Goal: Transaction & Acquisition: Purchase product/service

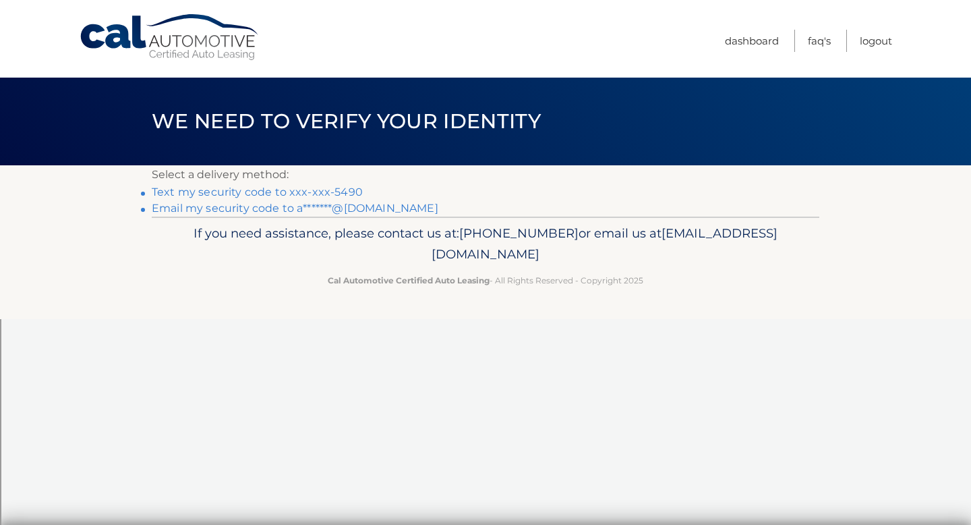
click at [315, 192] on link "Text my security code to xxx-xxx-5490" at bounding box center [257, 191] width 211 height 13
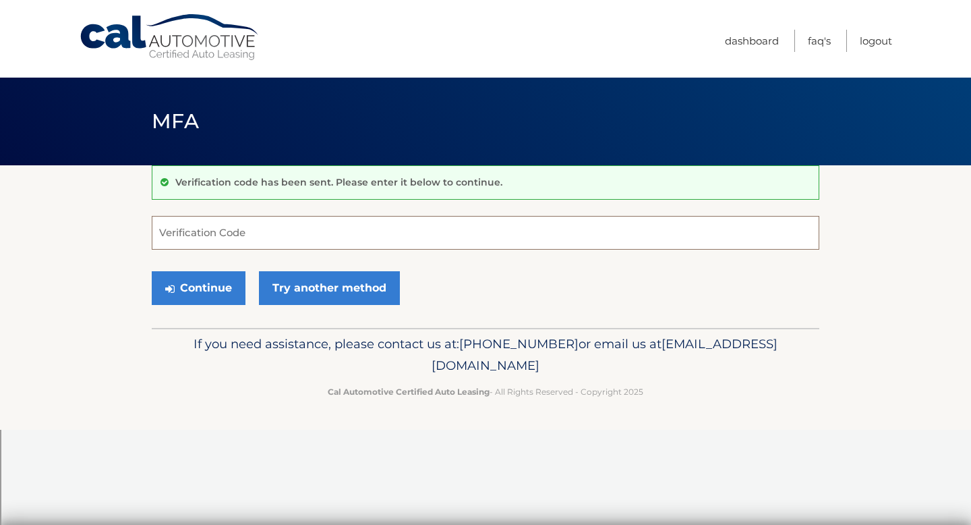
click at [451, 230] on input "Verification Code" at bounding box center [486, 233] width 668 height 34
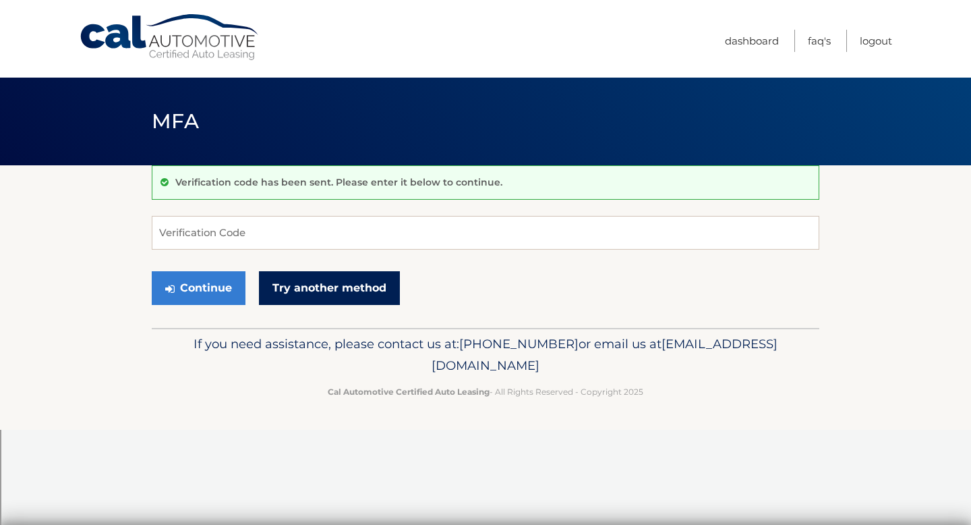
click at [306, 292] on link "Try another method" at bounding box center [329, 288] width 141 height 34
click at [314, 292] on link "Try another method" at bounding box center [329, 288] width 141 height 34
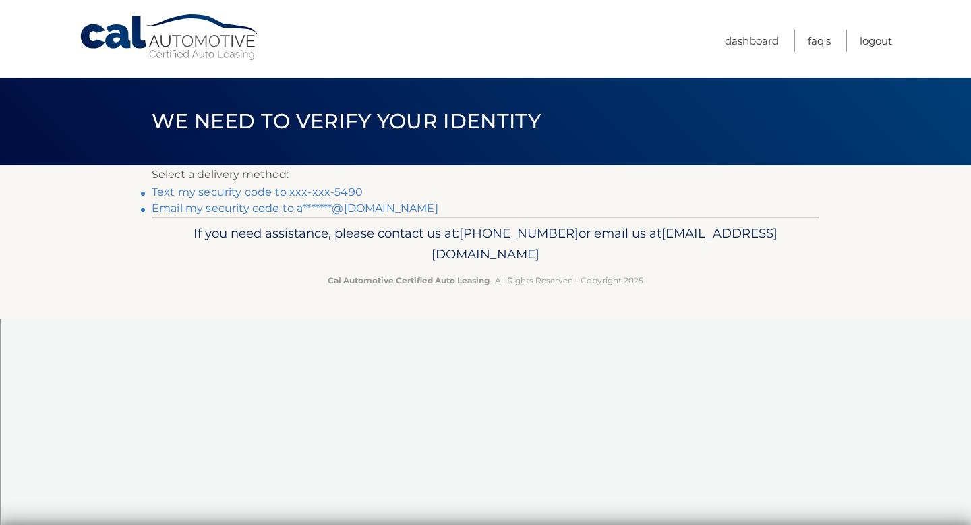
click at [270, 206] on link "Email my security code to a*******@[DOMAIN_NAME]" at bounding box center [295, 208] width 287 height 13
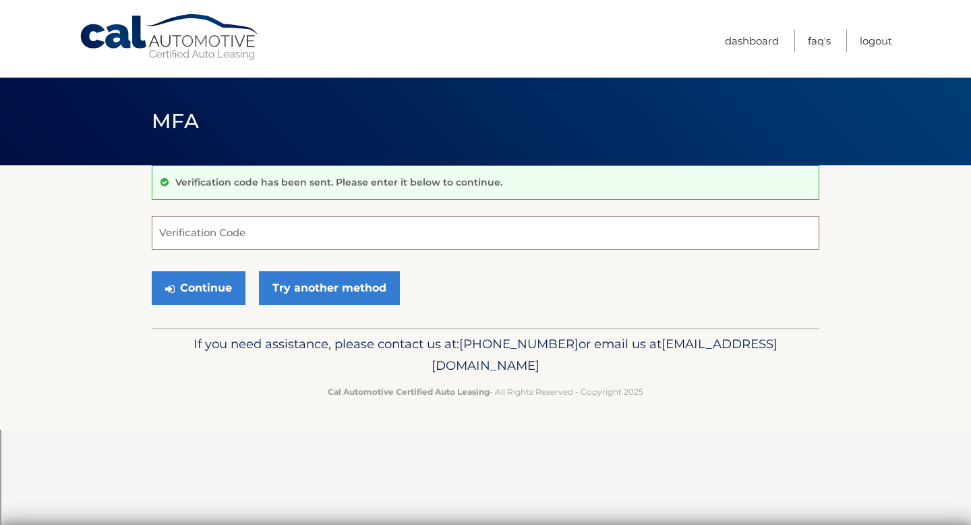
click at [539, 235] on input "Verification Code" at bounding box center [486, 233] width 668 height 34
paste input "440966"
click at [216, 292] on button "Continue" at bounding box center [199, 288] width 94 height 34
click at [223, 295] on button "Continue" at bounding box center [199, 288] width 94 height 34
click at [378, 246] on input "440966" at bounding box center [486, 233] width 668 height 34
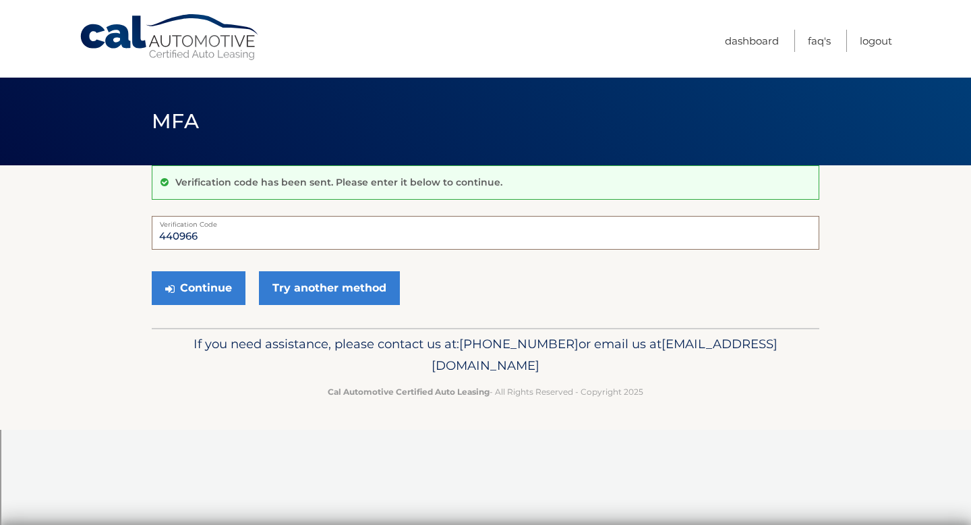
click at [378, 231] on input "440966" at bounding box center [486, 233] width 668 height 34
type input "440966"
click at [189, 294] on button "Continue" at bounding box center [199, 288] width 94 height 34
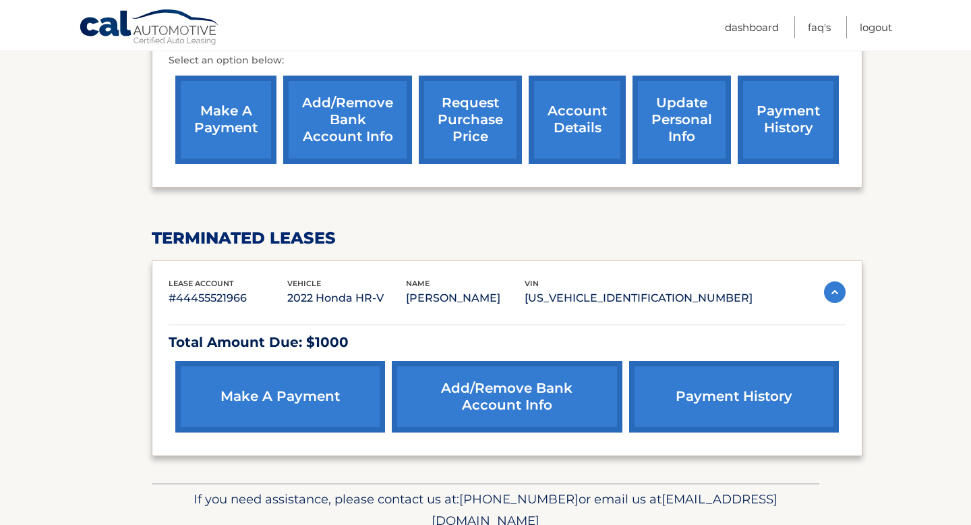
scroll to position [456, 0]
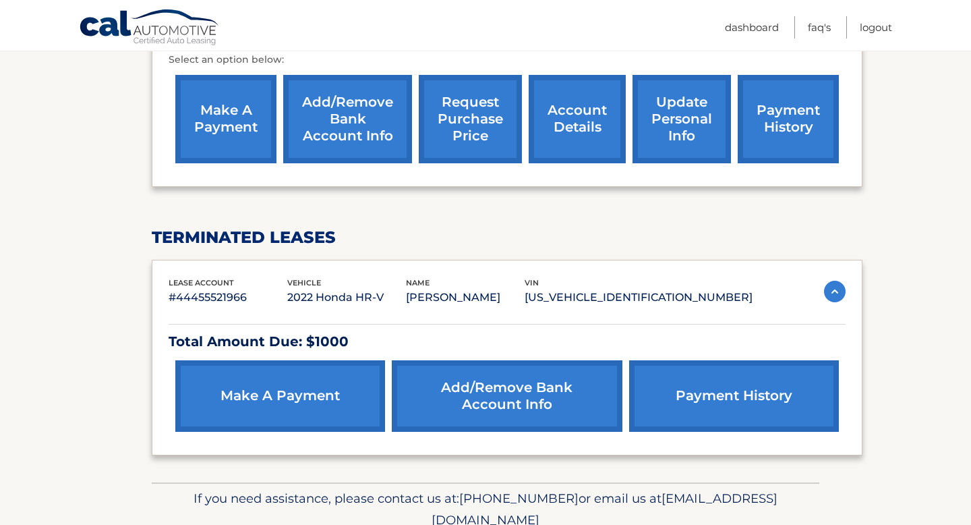
click at [287, 398] on link "make a payment" at bounding box center [280, 395] width 210 height 71
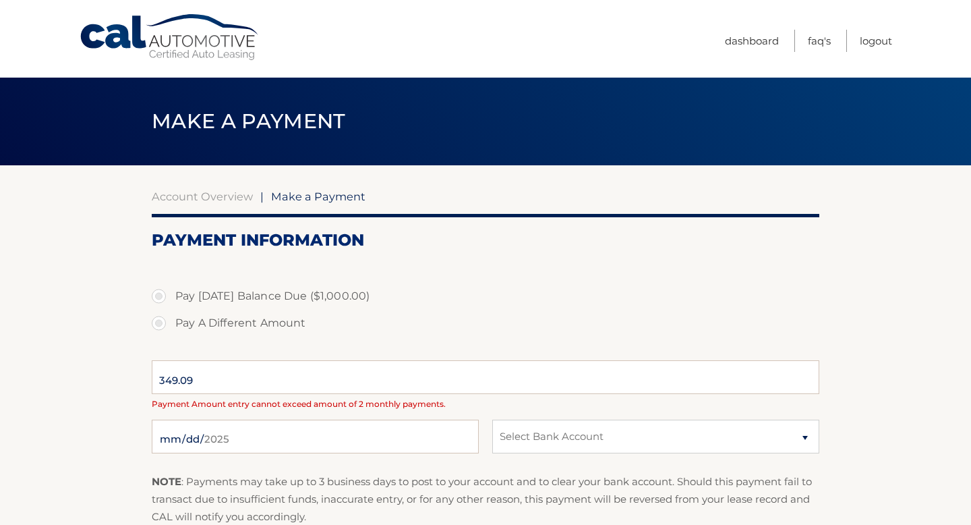
select select "YTAwMTA2NWYtZDc1OS00ZDZlLWI5NjctMDM1MzJkYjljZjk4"
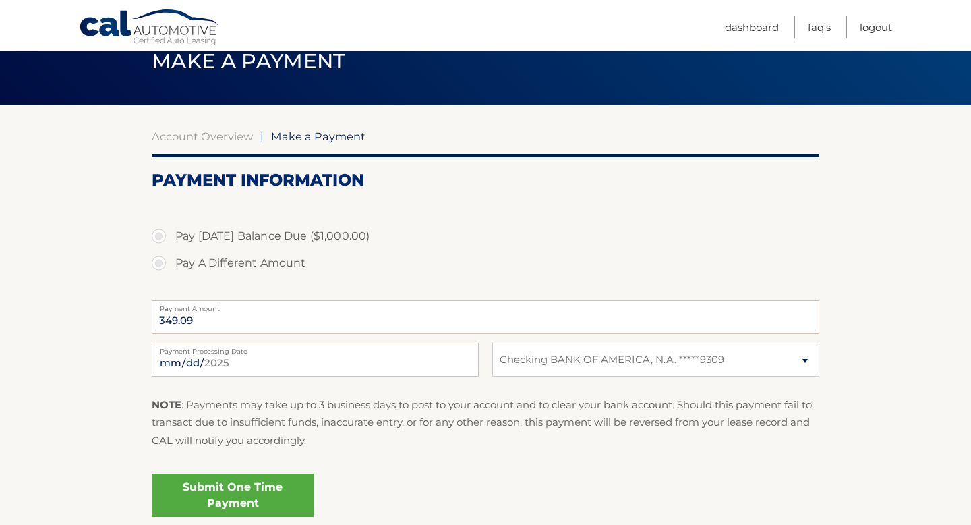
scroll to position [66, 0]
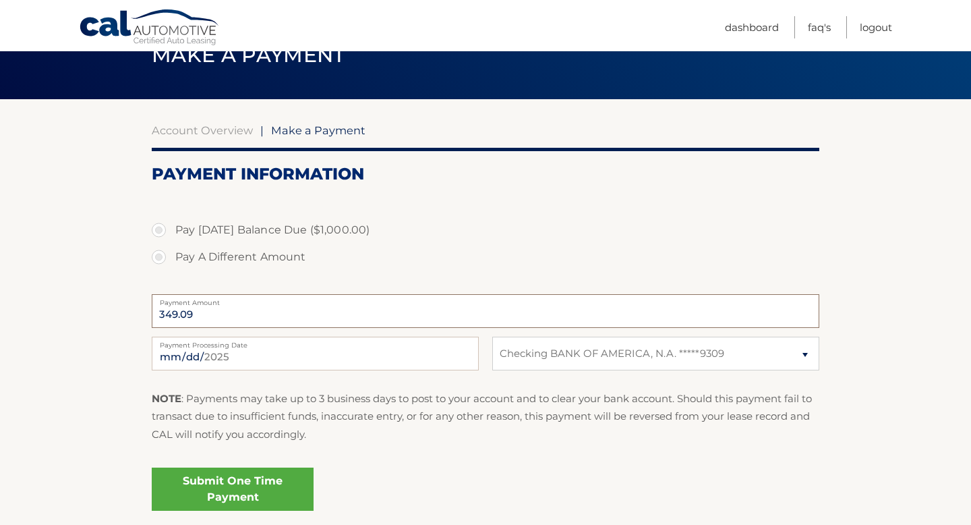
click at [304, 311] on input "349.09" at bounding box center [486, 311] width 668 height 34
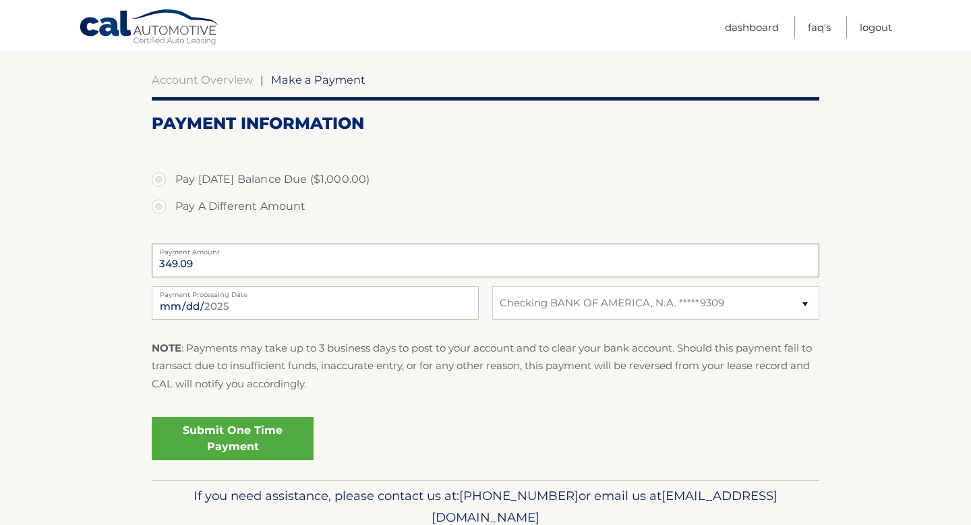
click at [223, 276] on input "349.09" at bounding box center [486, 260] width 668 height 34
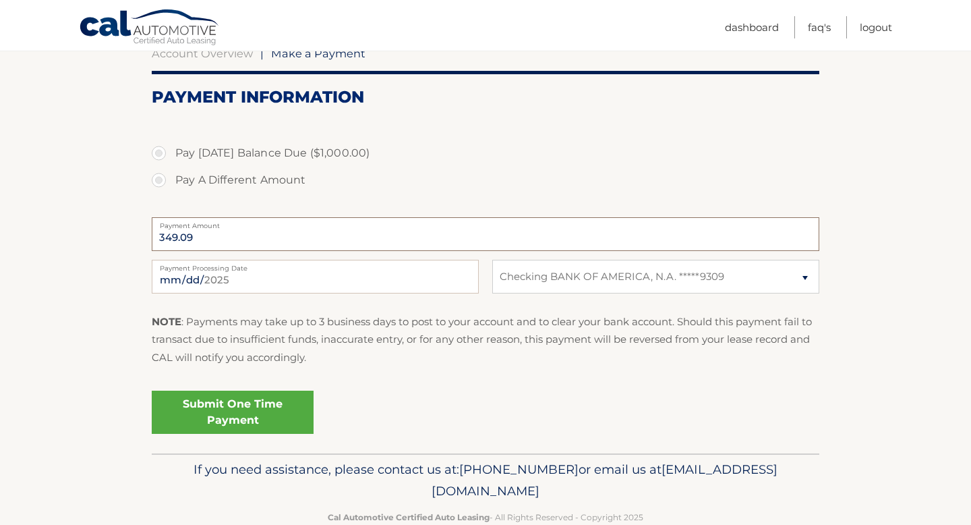
scroll to position [142, 0]
drag, startPoint x: 194, startPoint y: 237, endPoint x: 141, endPoint y: 235, distance: 52.6
click at [141, 235] on section "Account Overview | Make a Payment Payment Information Pay Today's Balance Due (…" at bounding box center [485, 239] width 971 height 431
click at [252, 283] on input "2025-10-01" at bounding box center [315, 278] width 327 height 34
click at [371, 368] on div "NOTE : Payments may take up to 3 business days to post to your account and to c…" at bounding box center [486, 345] width 668 height 63
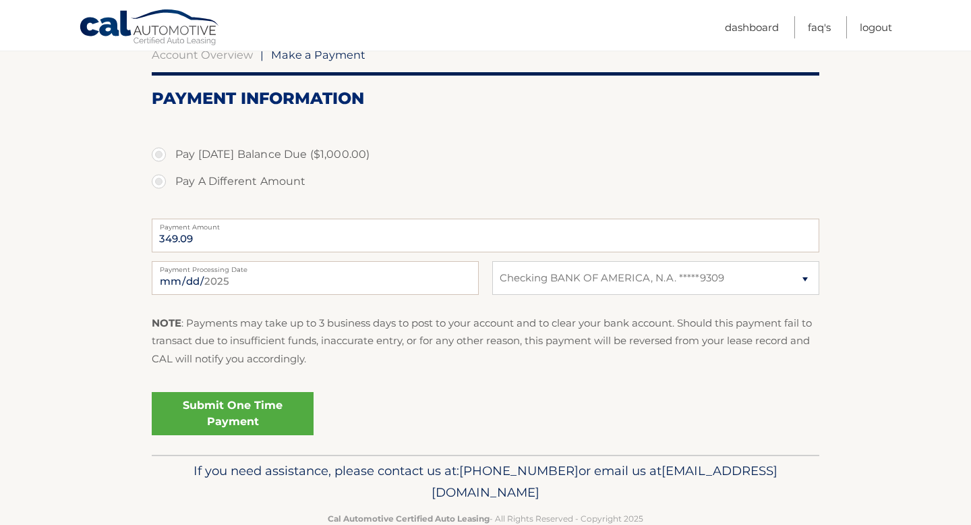
click at [163, 179] on label "Pay A Different Amount" at bounding box center [486, 181] width 668 height 27
click at [163, 179] on input "Pay A Different Amount" at bounding box center [163, 179] width 13 height 22
radio input "true"
type input "25.00"
click at [270, 408] on link "Submit One Time Payment" at bounding box center [233, 413] width 162 height 43
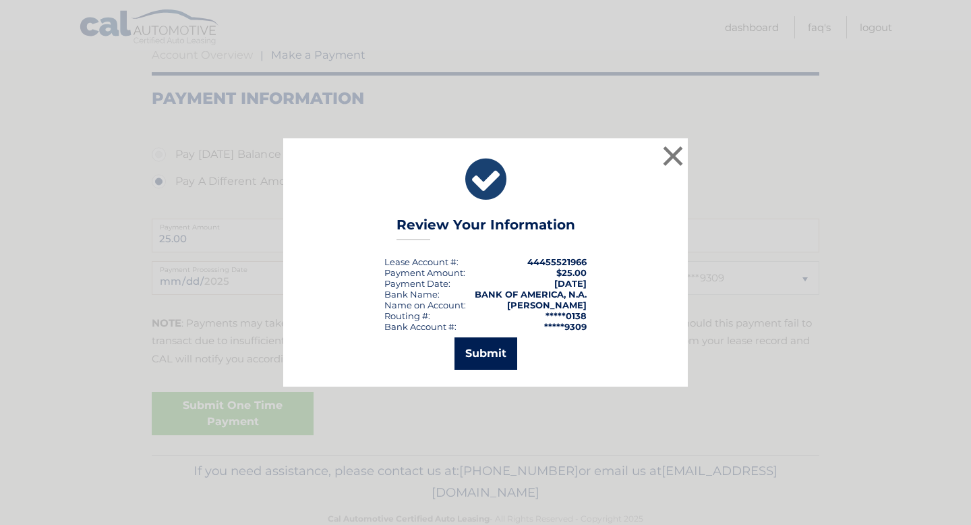
click at [475, 365] on button "Submit" at bounding box center [486, 353] width 63 height 32
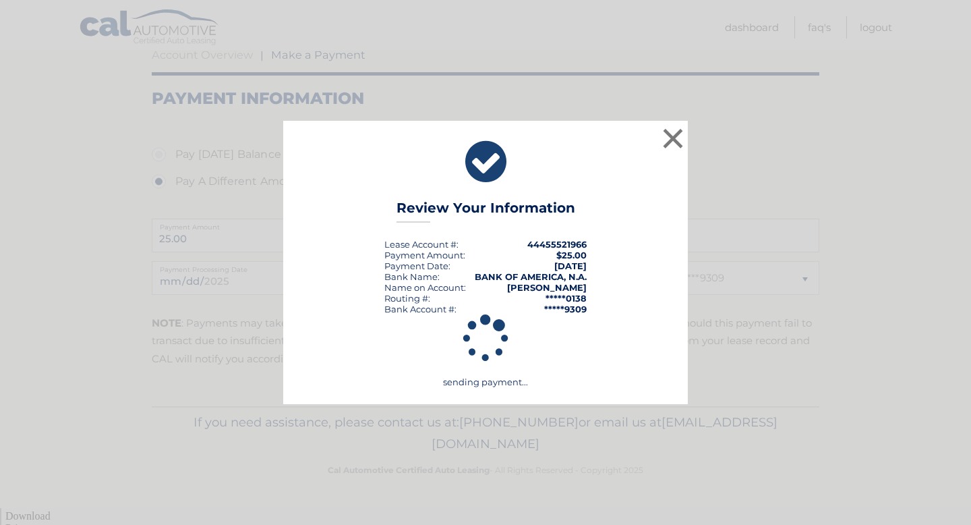
scroll to position [125, 0]
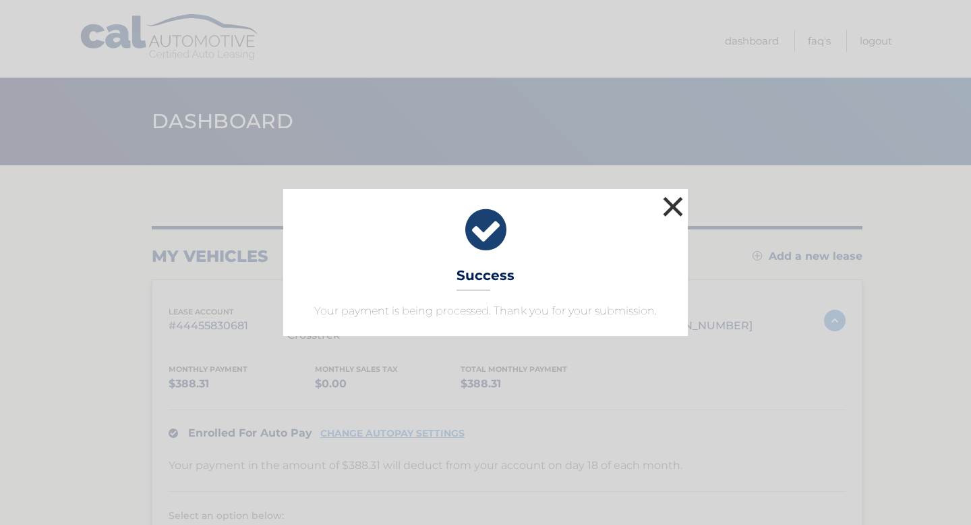
click at [678, 199] on button "×" at bounding box center [673, 206] width 27 height 27
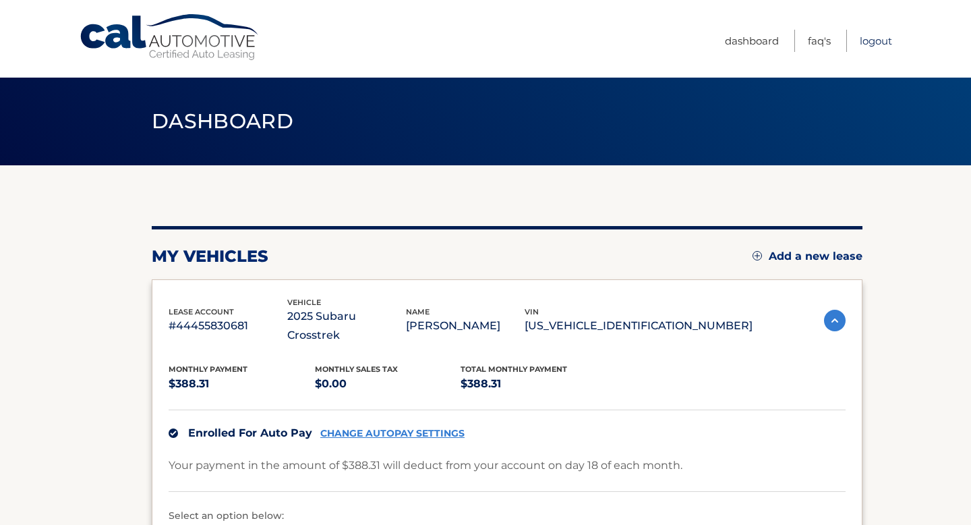
click at [863, 39] on link "Logout" at bounding box center [876, 41] width 32 height 22
